Goal: Task Accomplishment & Management: Manage account settings

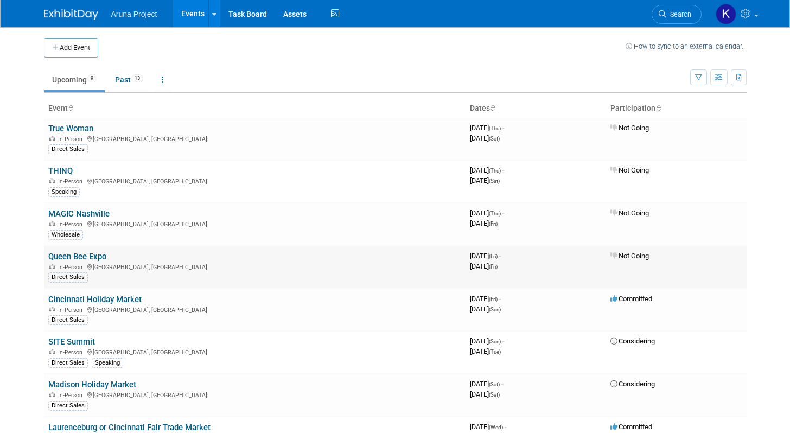
click at [96, 259] on link "Queen Bee Expo" at bounding box center [77, 257] width 58 height 10
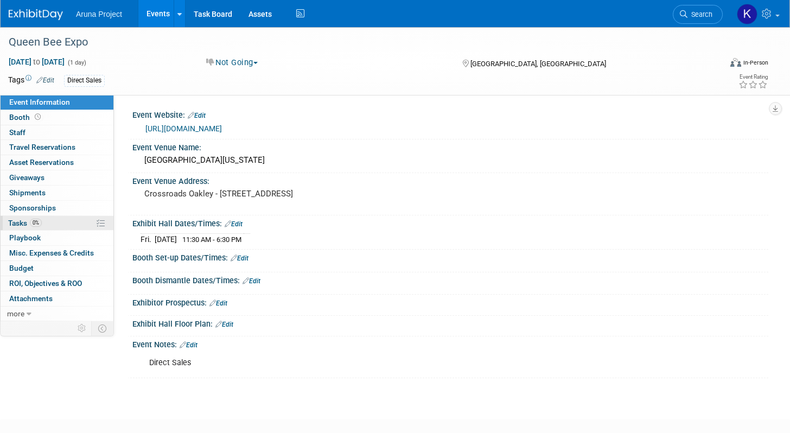
click at [61, 221] on link "0% Tasks 0%" at bounding box center [57, 223] width 113 height 15
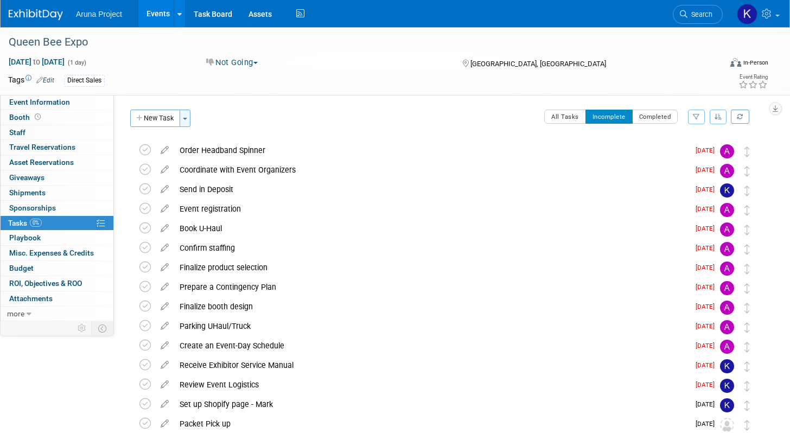
click at [186, 116] on button "Toggle Dropdown" at bounding box center [185, 118] width 11 height 17
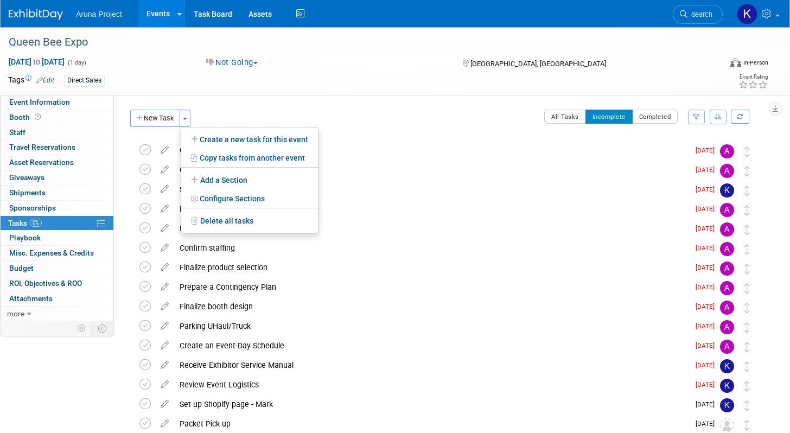
click at [408, 98] on div "Event Website: Edit https://flyingpigmarathon.com/queen-bee-half-marathon-weeke…" at bounding box center [441, 208] width 654 height 226
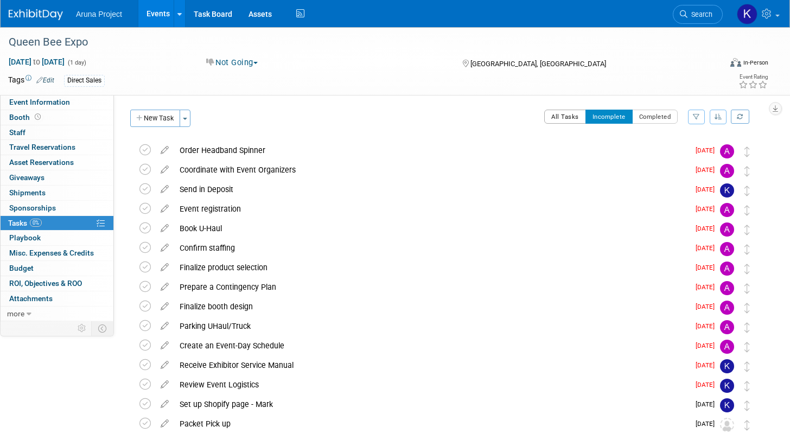
click at [570, 121] on button "All Tasks" at bounding box center [565, 117] width 42 height 14
click at [611, 122] on button "Incomplete" at bounding box center [609, 117] width 47 height 14
click at [146, 152] on icon at bounding box center [144, 149] width 11 height 11
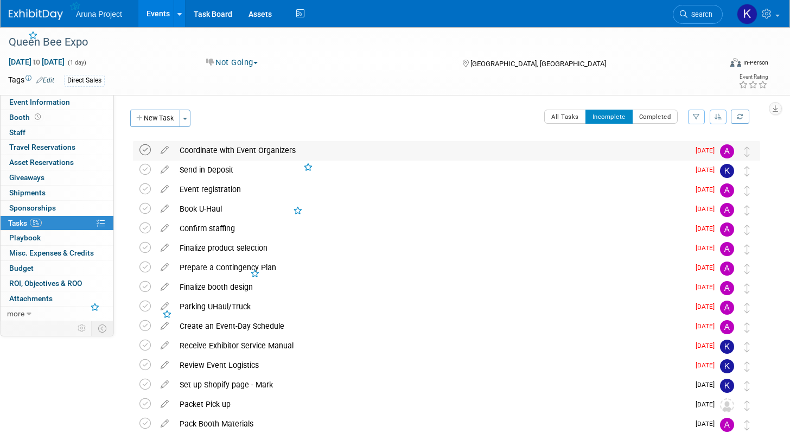
click at [145, 156] on icon at bounding box center [144, 149] width 11 height 11
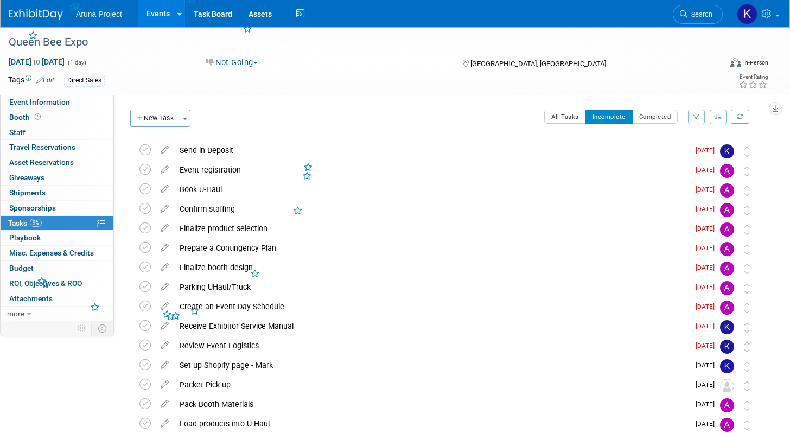
click at [145, 156] on icon at bounding box center [144, 149] width 11 height 11
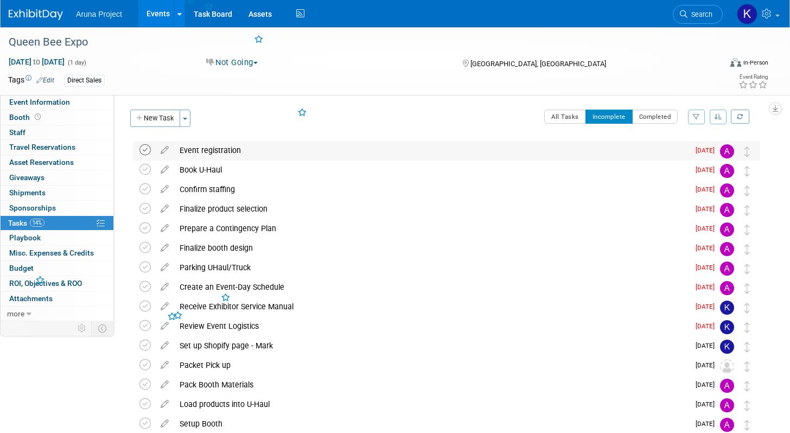
click at [145, 156] on icon at bounding box center [144, 149] width 11 height 11
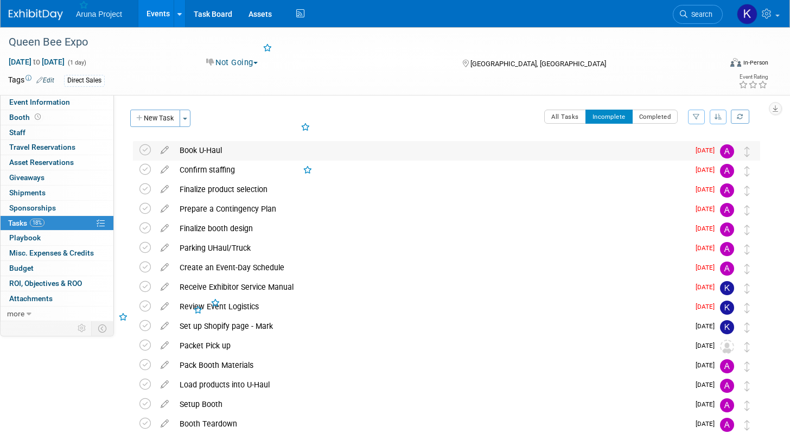
click at [145, 157] on td at bounding box center [147, 151] width 16 height 20
click at [145, 155] on icon at bounding box center [144, 149] width 11 height 11
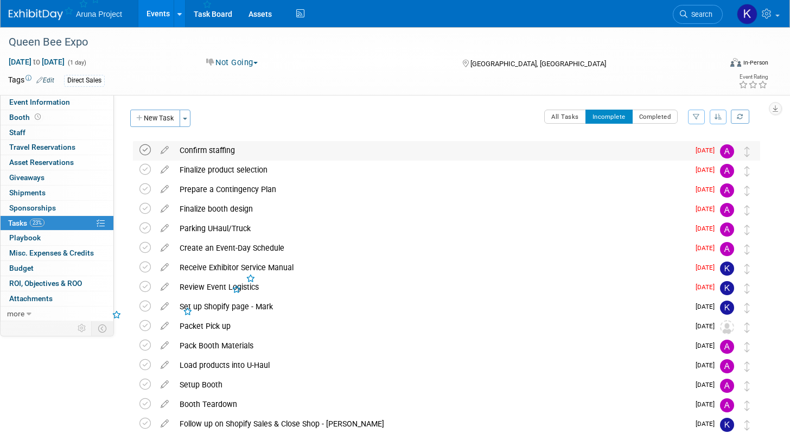
click at [144, 152] on icon at bounding box center [144, 149] width 11 height 11
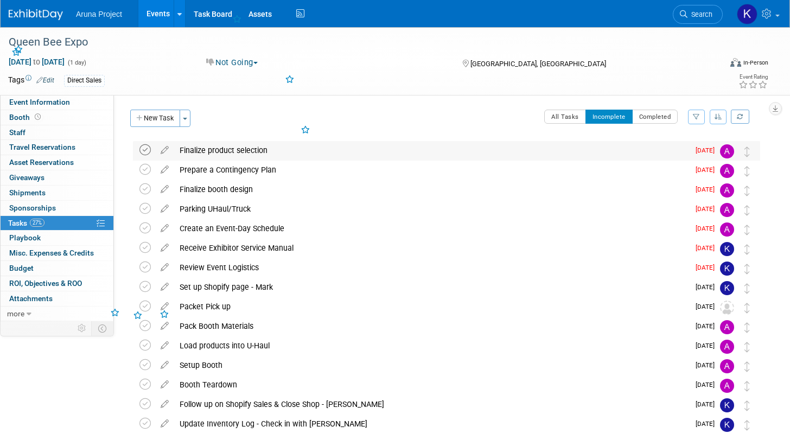
click at [144, 152] on icon at bounding box center [144, 149] width 11 height 11
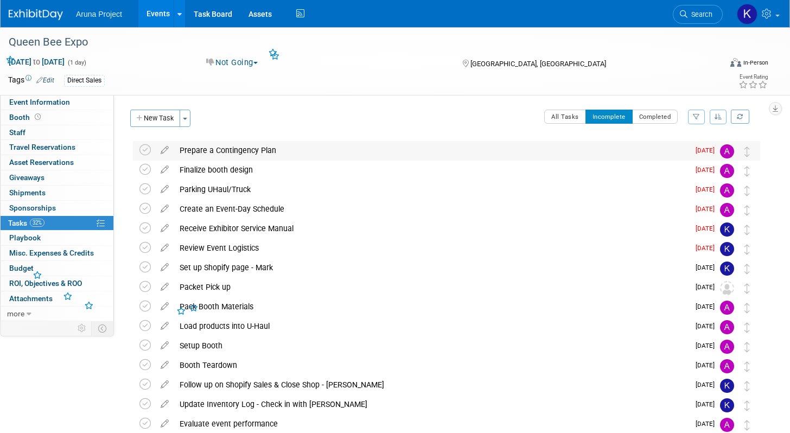
click at [145, 156] on td at bounding box center [147, 151] width 16 height 20
click at [144, 149] on icon at bounding box center [144, 149] width 11 height 11
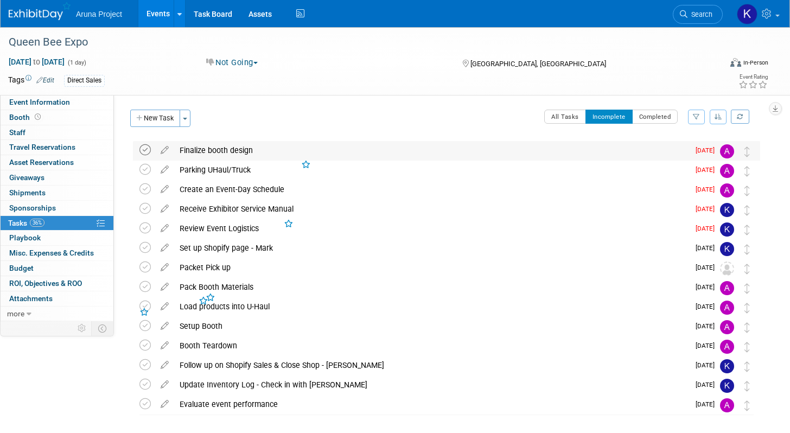
click at [144, 151] on icon at bounding box center [144, 149] width 11 height 11
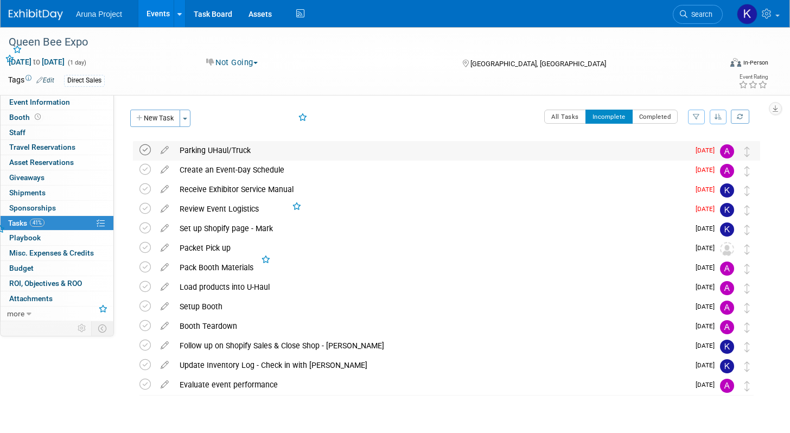
click at [144, 156] on td at bounding box center [147, 151] width 16 height 20
click at [144, 150] on icon at bounding box center [144, 149] width 11 height 11
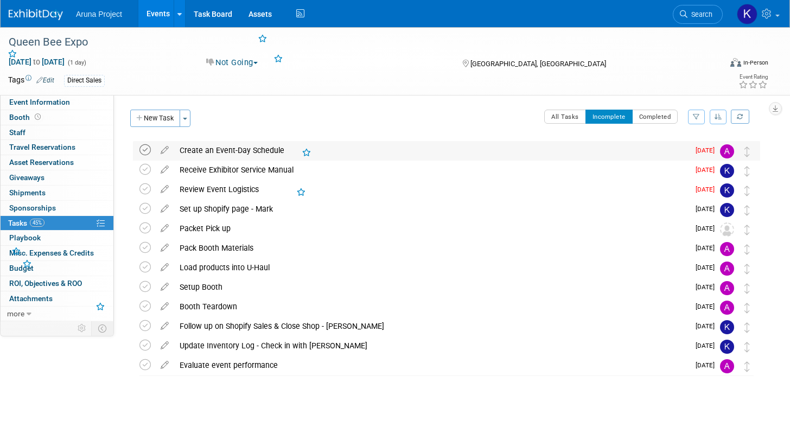
click at [144, 146] on icon at bounding box center [144, 149] width 11 height 11
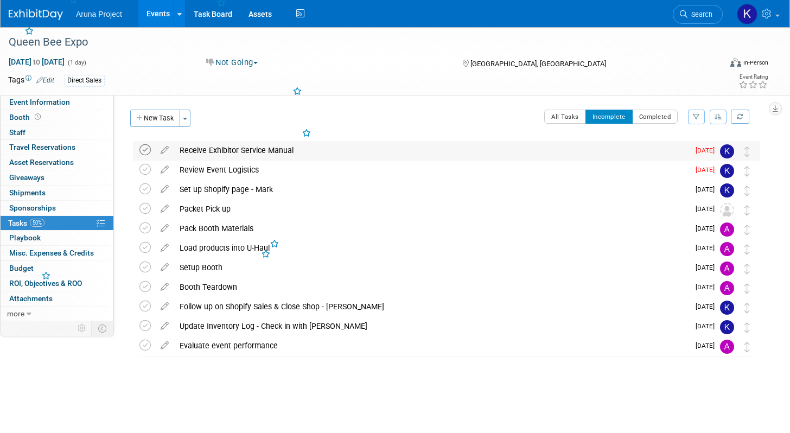
click at [145, 152] on icon at bounding box center [144, 149] width 11 height 11
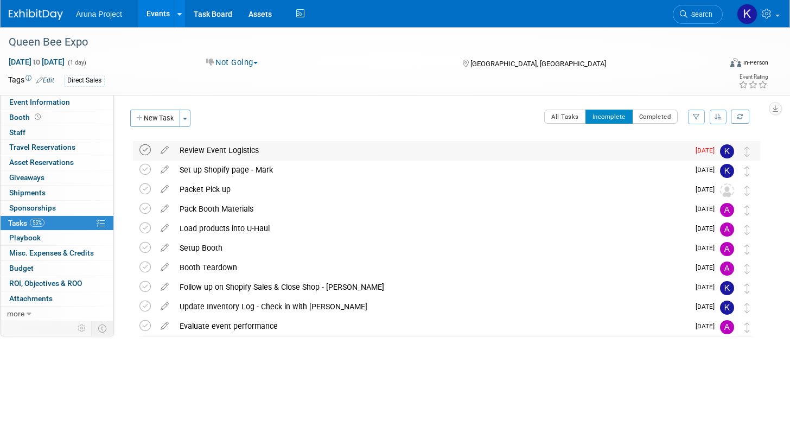
click at [146, 149] on icon at bounding box center [144, 149] width 11 height 11
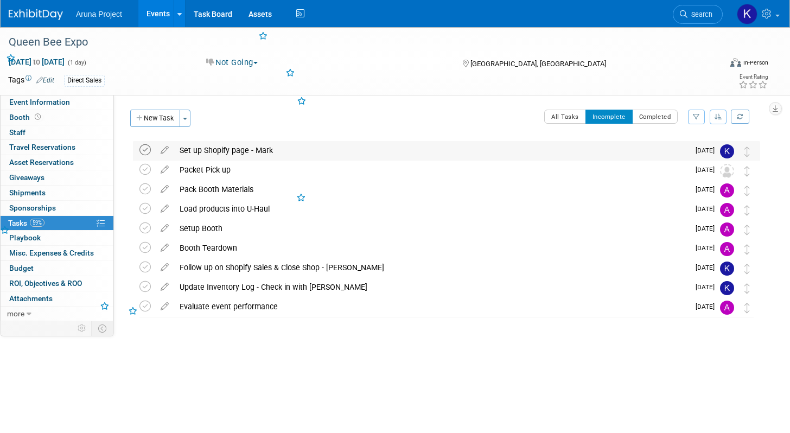
click at [146, 151] on icon at bounding box center [144, 149] width 11 height 11
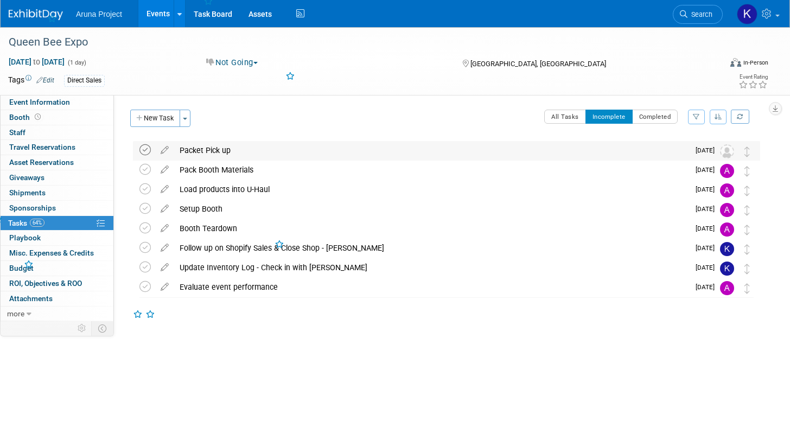
click at [144, 150] on icon at bounding box center [144, 149] width 11 height 11
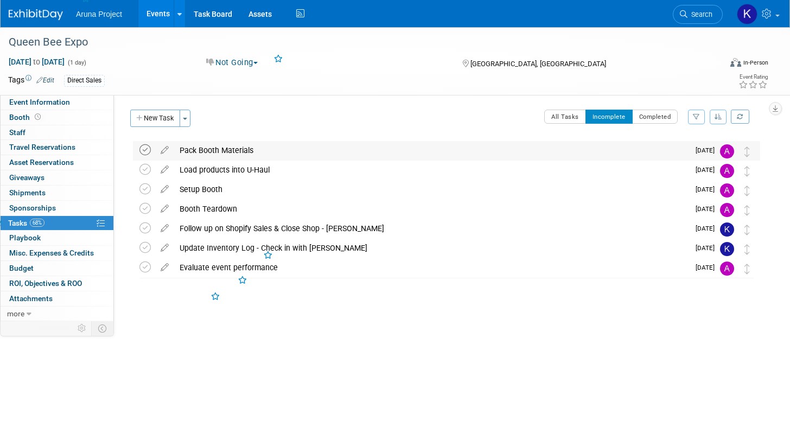
click at [144, 150] on icon at bounding box center [144, 149] width 11 height 11
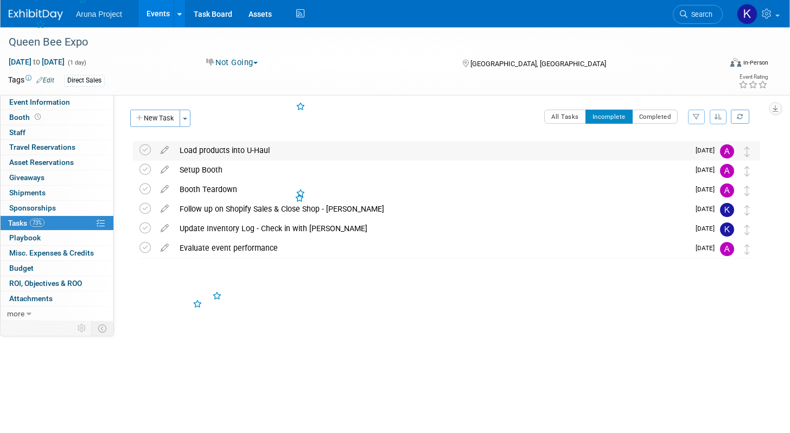
click at [144, 156] on td at bounding box center [147, 151] width 16 height 20
click at [144, 154] on icon at bounding box center [144, 149] width 11 height 11
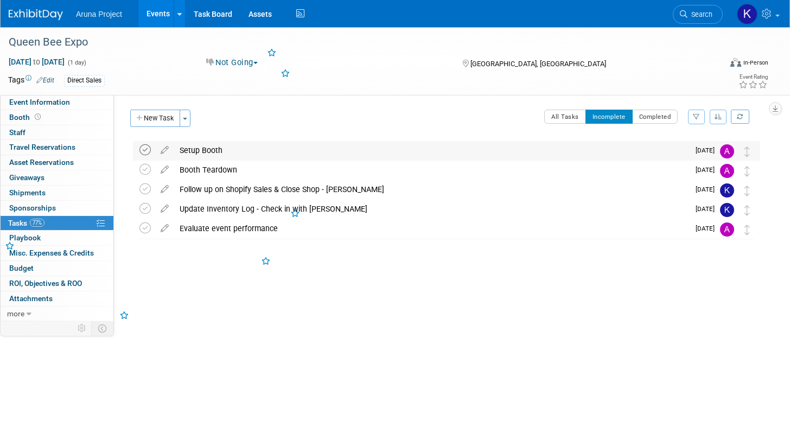
click at [143, 154] on icon at bounding box center [144, 149] width 11 height 11
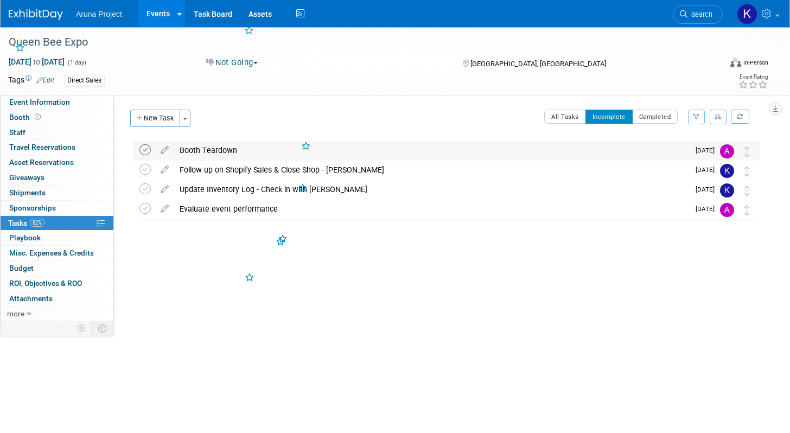
click at [143, 153] on icon at bounding box center [144, 149] width 11 height 11
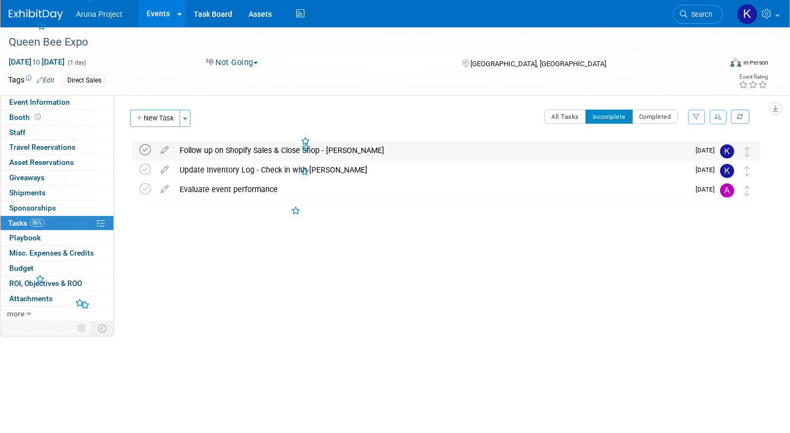
click at [143, 152] on icon at bounding box center [144, 149] width 11 height 11
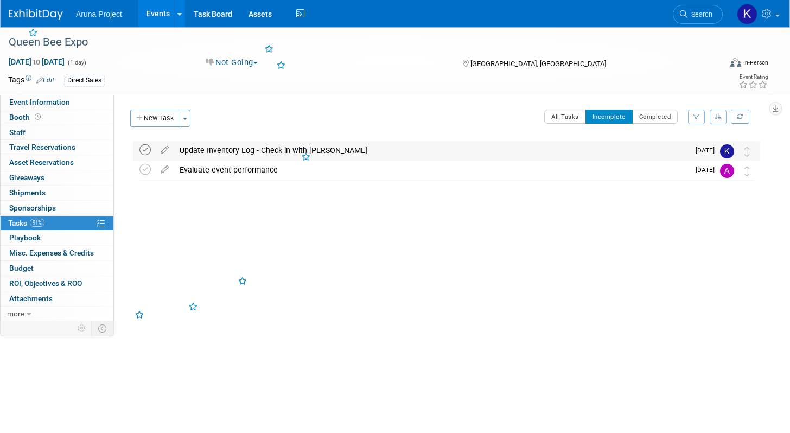
click at [143, 150] on icon at bounding box center [144, 149] width 11 height 11
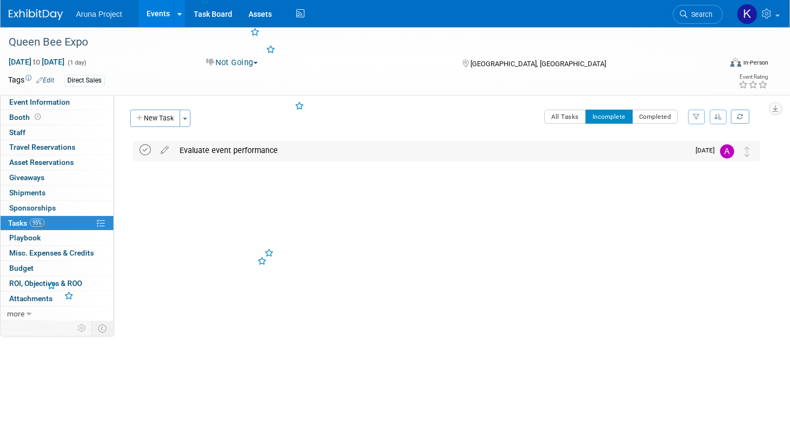
click at [143, 149] on icon at bounding box center [144, 149] width 11 height 11
